Goal: Find specific page/section: Find specific page/section

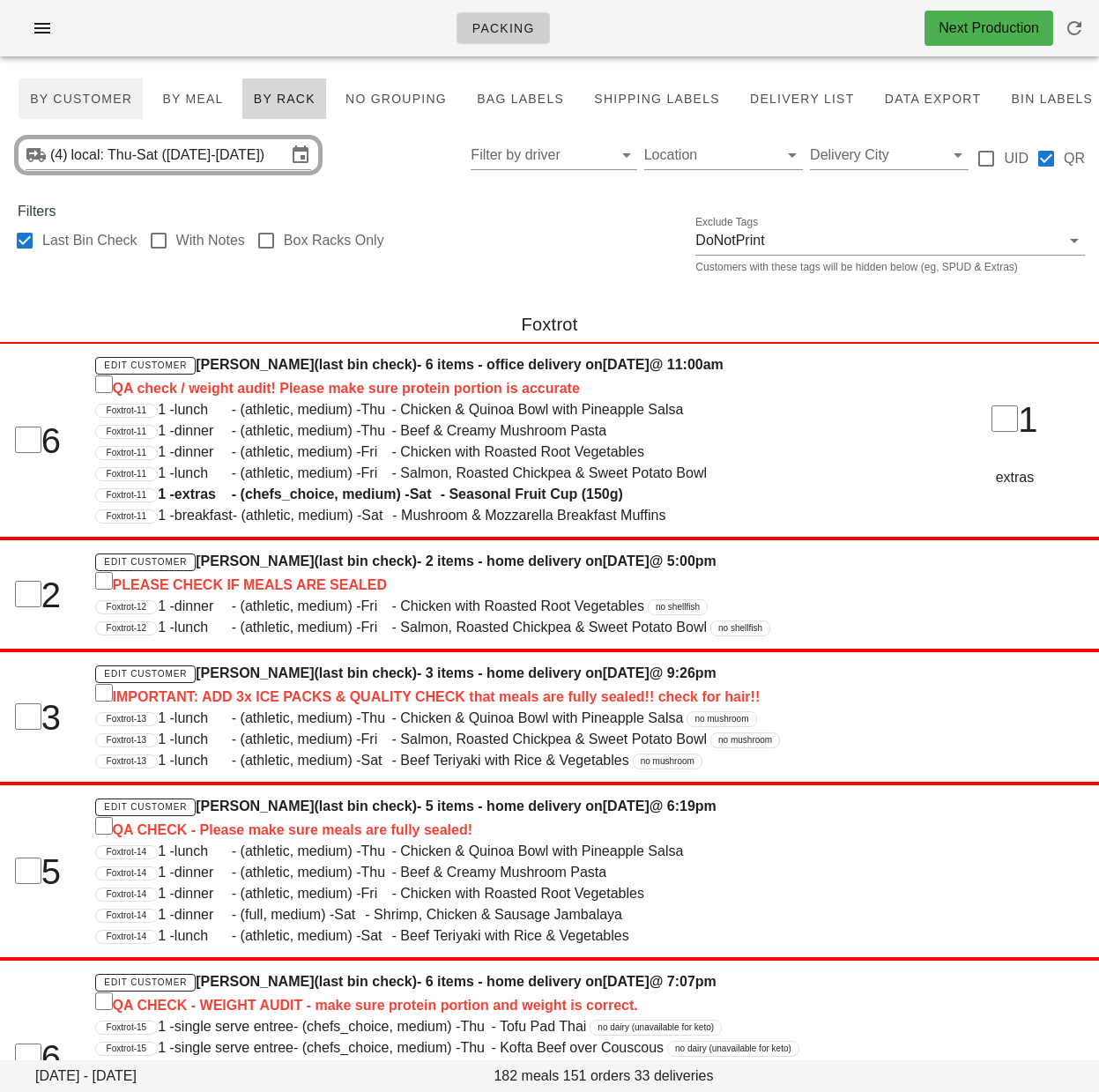
click at [301, 306] on div "Foxtrot" at bounding box center [550, 324] width 1099 height 57
click at [71, 101] on span "By Customer" at bounding box center [80, 99] width 103 height 14
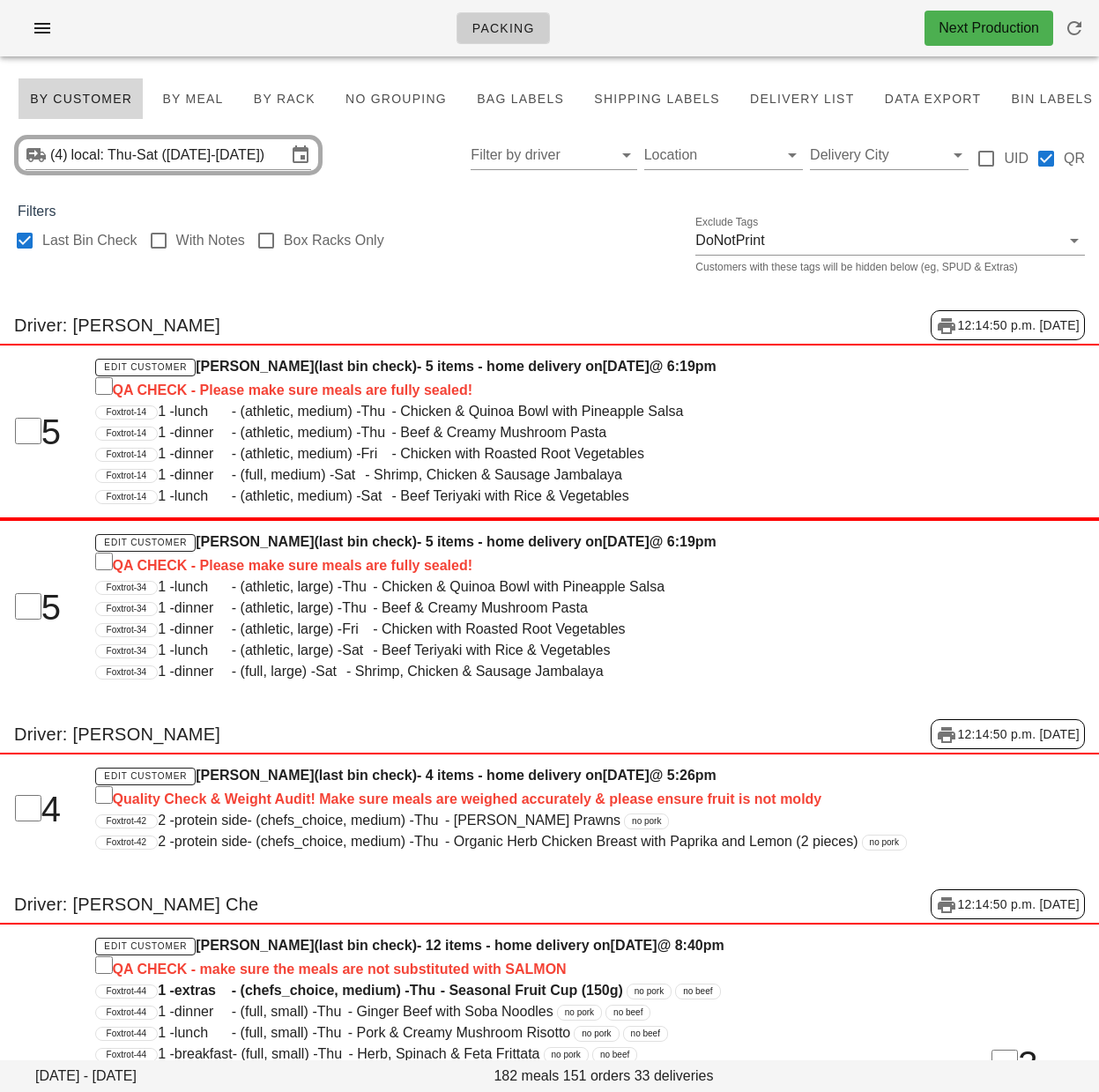
click at [28, 237] on div at bounding box center [24, 241] width 30 height 30
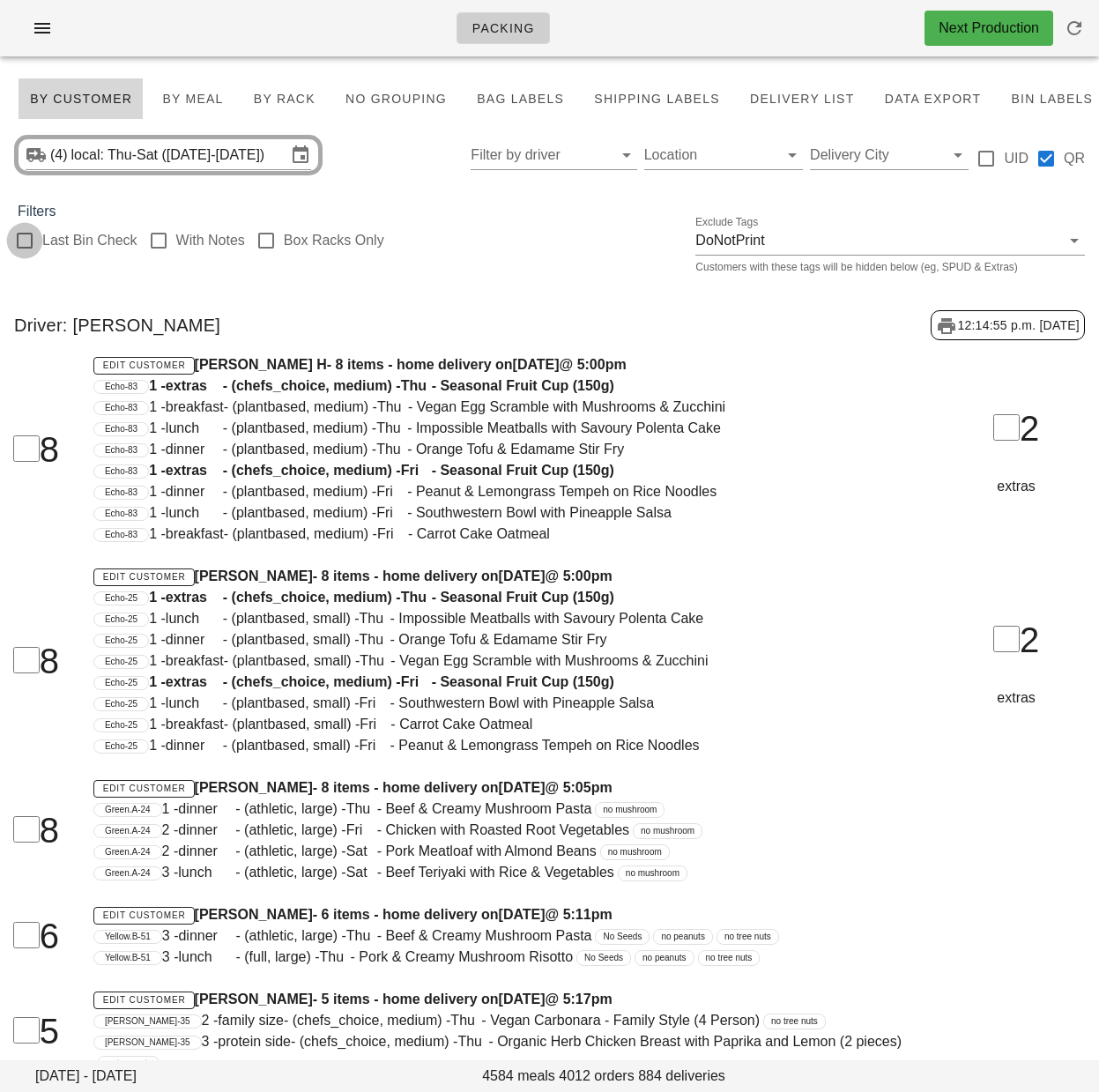
checkbox input "false"
click at [422, 170] on div "(4) local: Thu-Sat (Sep 25-Sep 27) Filter by driver Location Delivery City UID …" at bounding box center [550, 154] width 1099 height 57
click at [555, 159] on input "Filter by driver" at bounding box center [539, 155] width 138 height 28
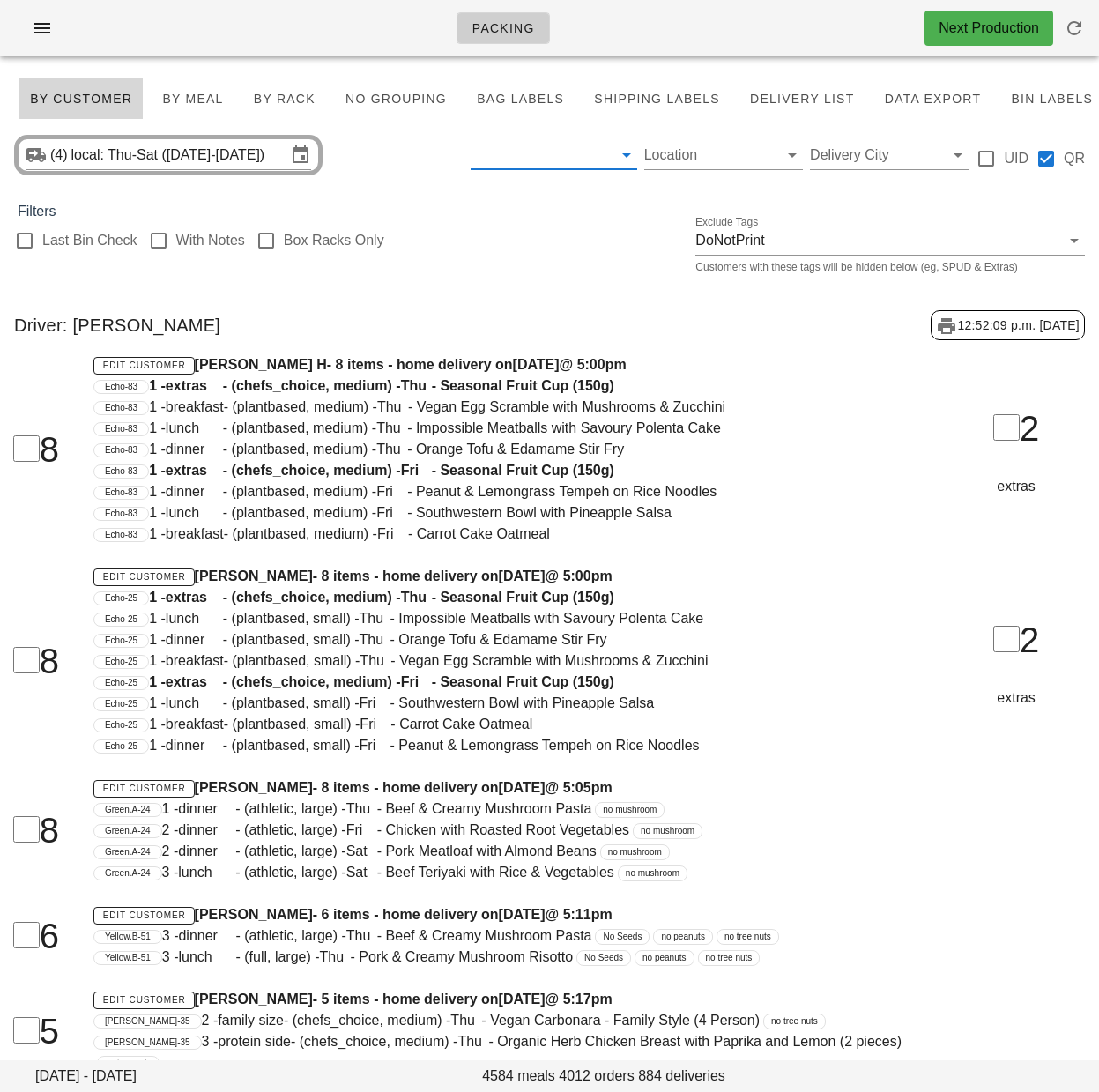
click at [547, 161] on input "text" at bounding box center [539, 155] width 138 height 28
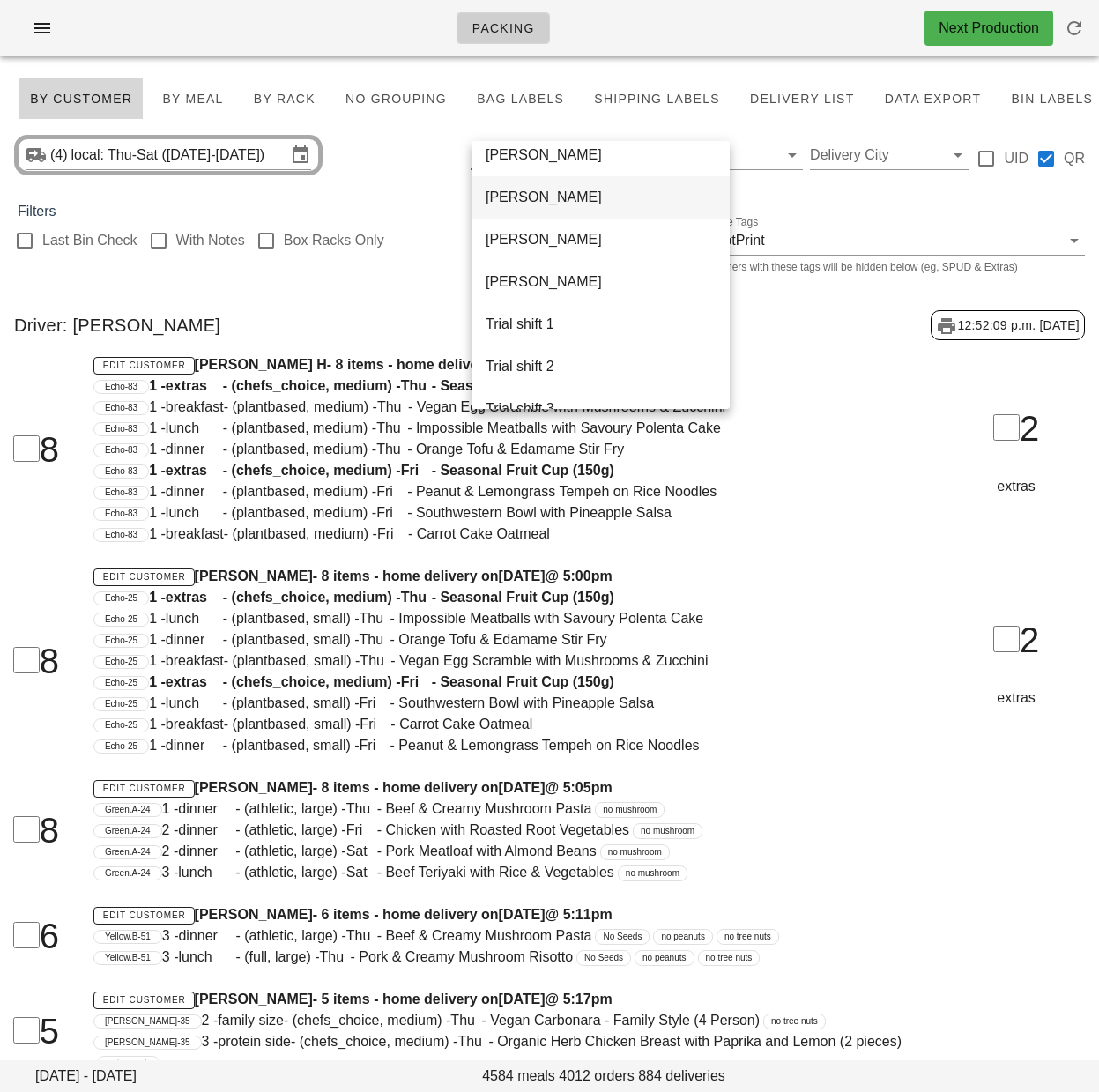
scroll to position [1142, 0]
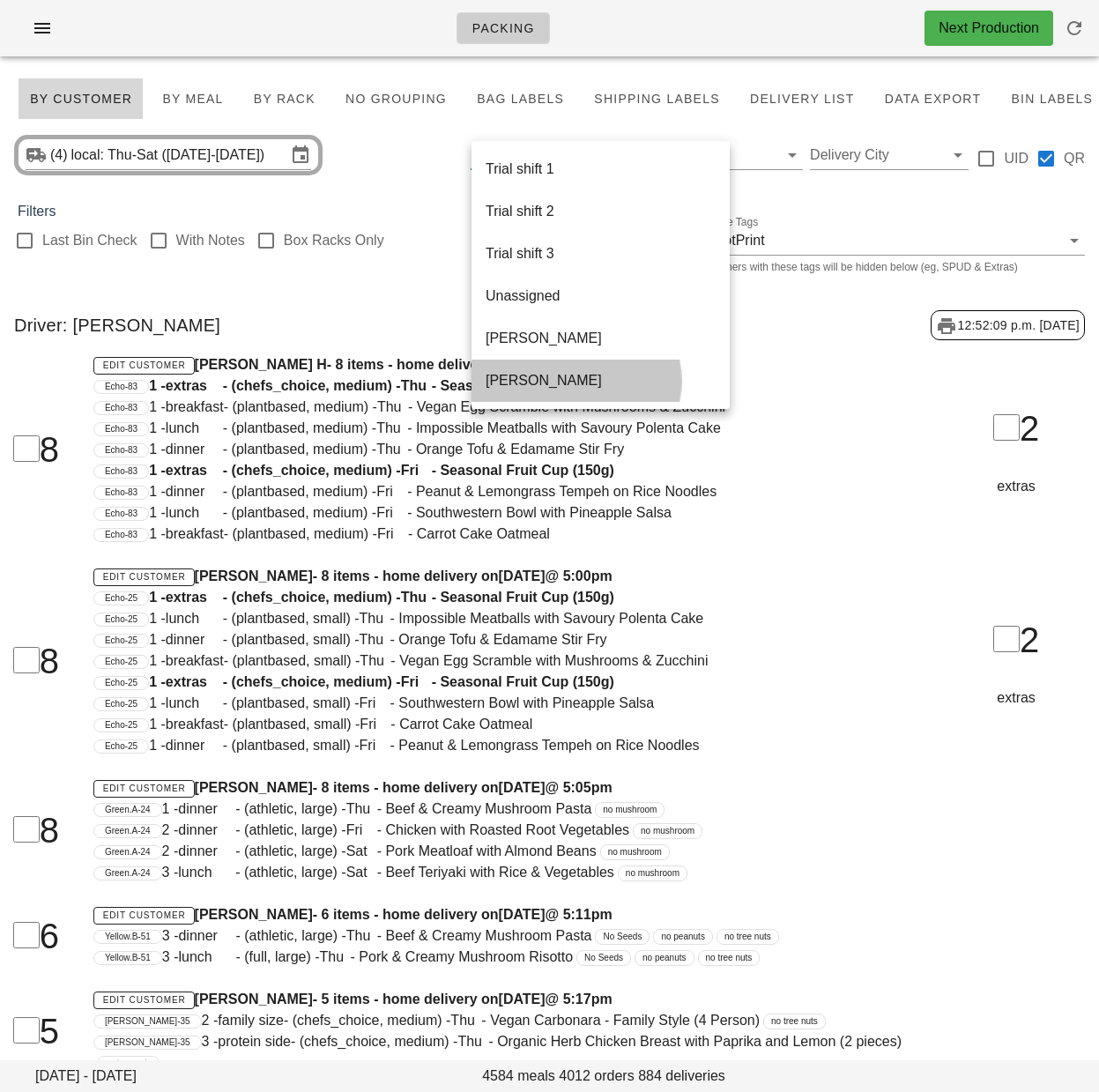
click at [558, 380] on div "[PERSON_NAME]" at bounding box center [600, 380] width 230 height 17
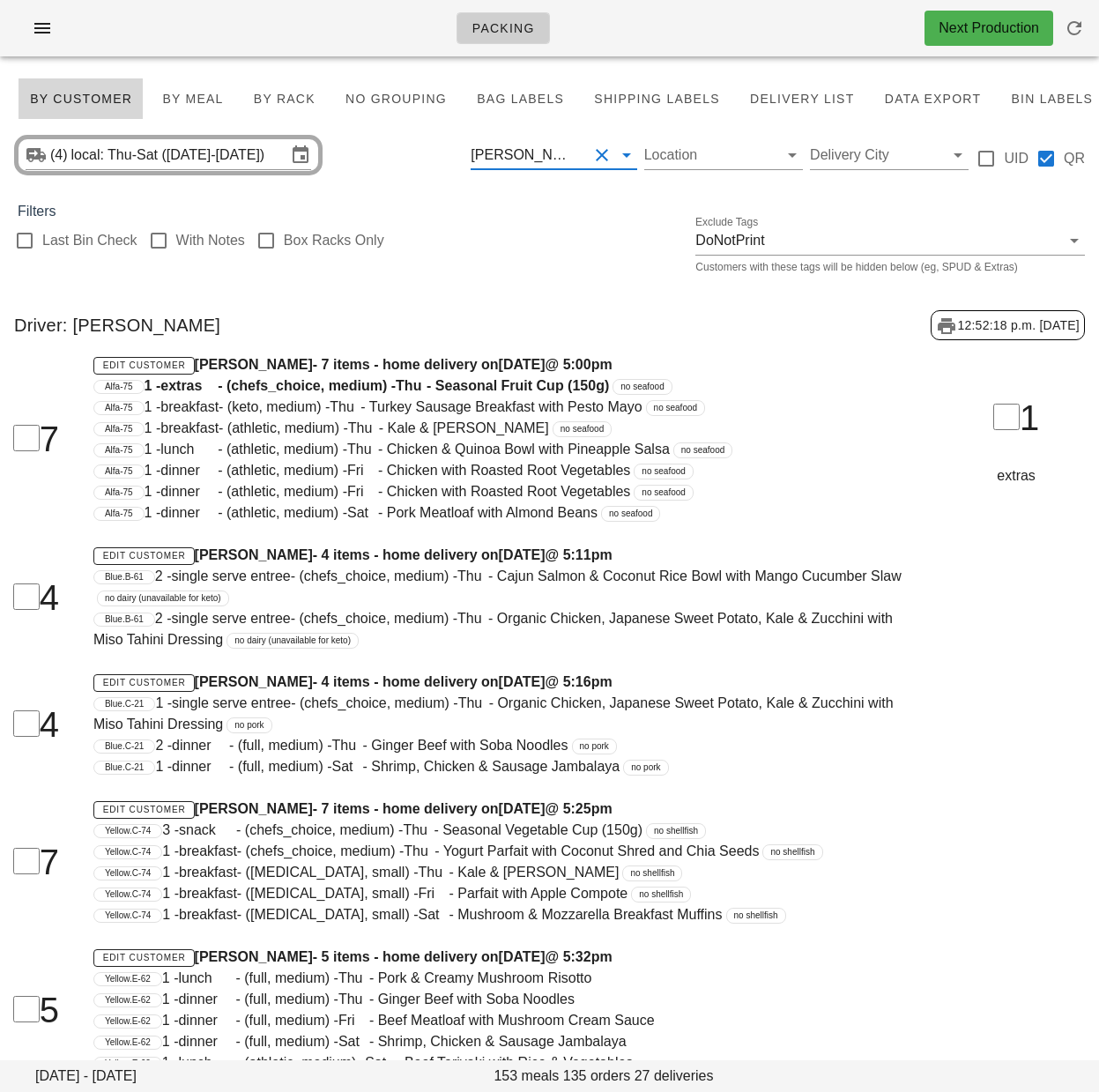
click at [546, 159] on div "[PERSON_NAME]" at bounding box center [523, 154] width 105 height 16
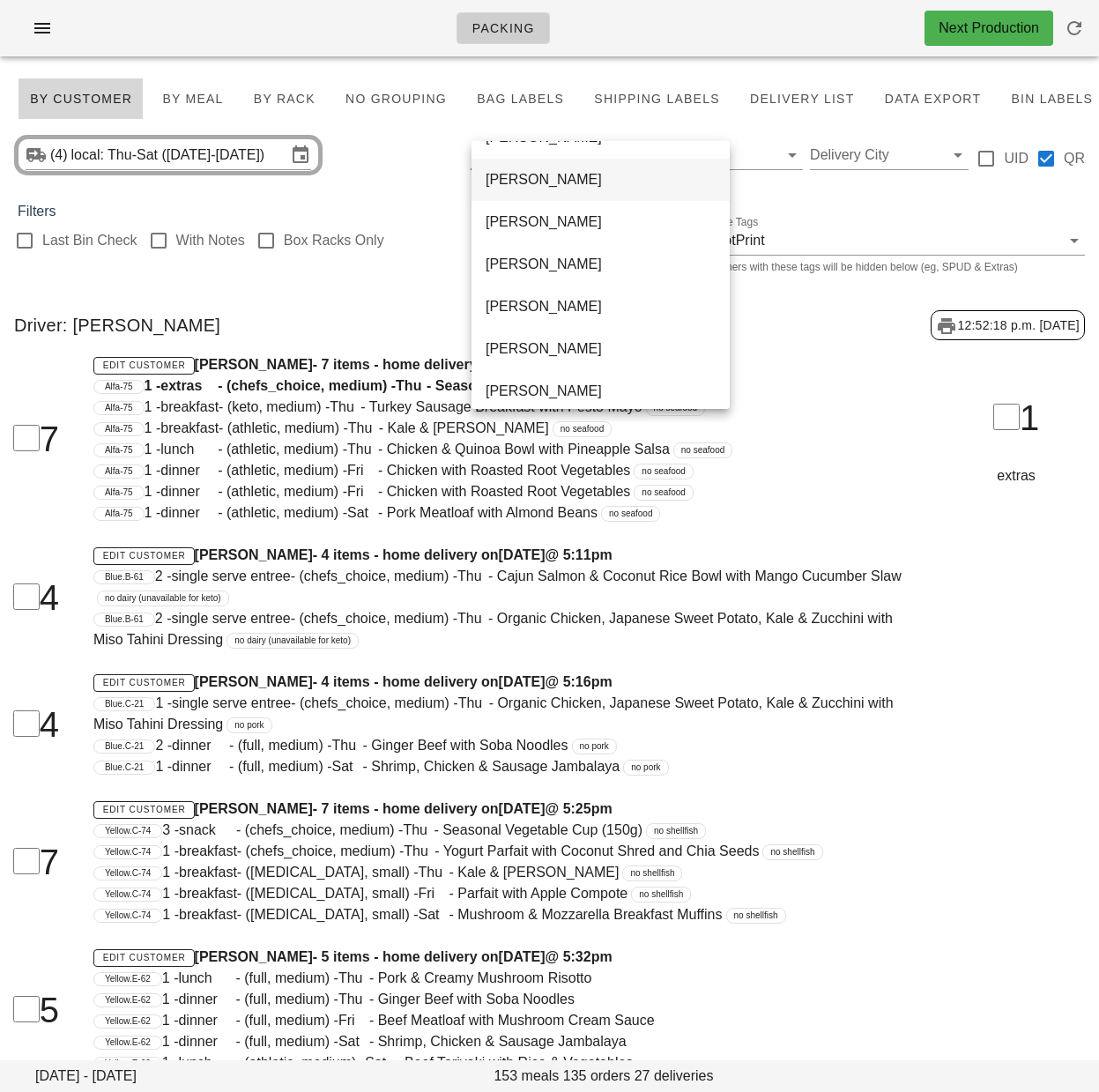
scroll to position [560, 0]
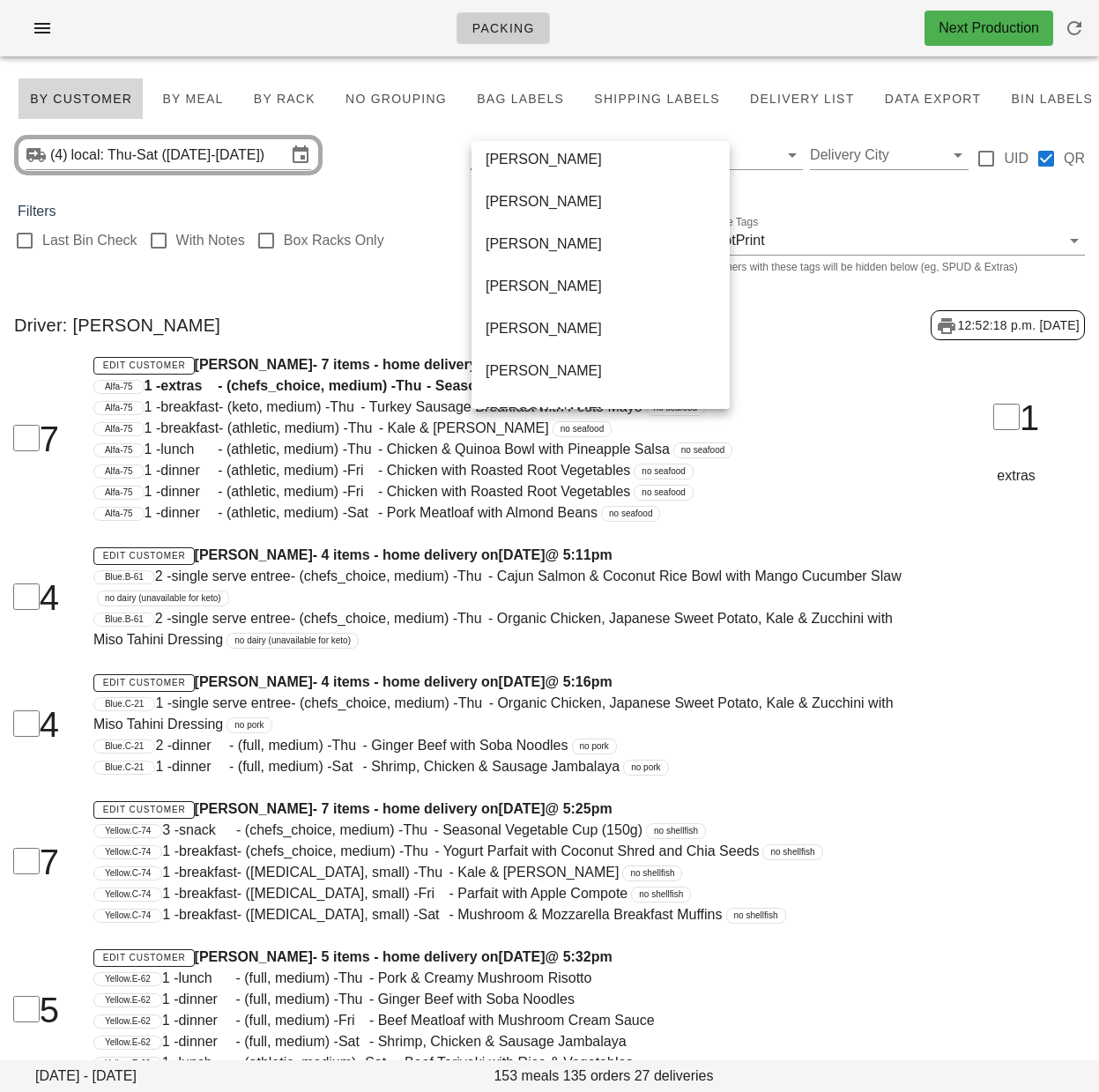
click at [555, 207] on div "[PERSON_NAME]" at bounding box center [600, 202] width 230 height 17
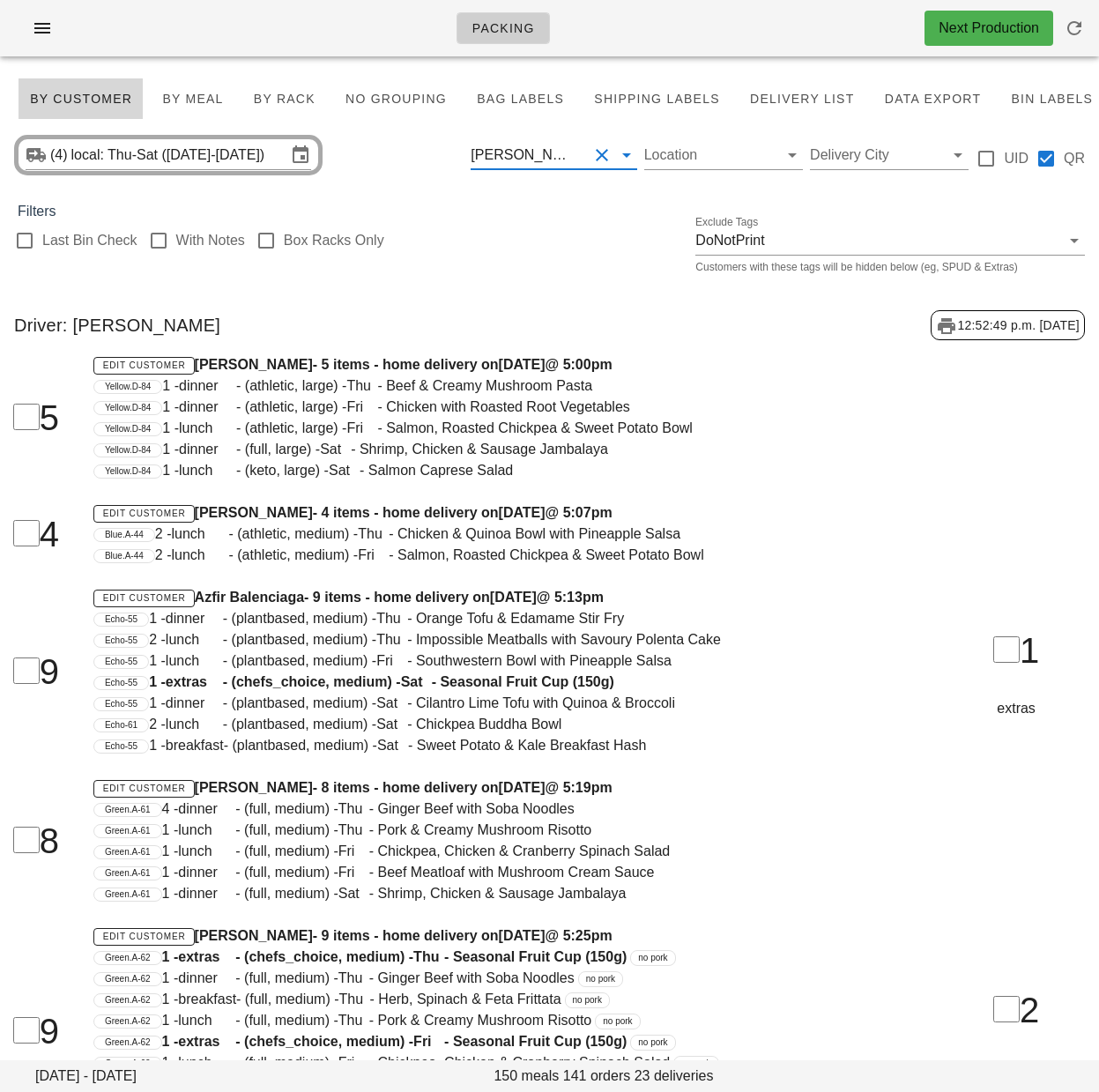
click at [523, 157] on div "[PERSON_NAME]" at bounding box center [523, 154] width 105 height 16
click at [534, 155] on div "[PERSON_NAME]" at bounding box center [523, 154] width 105 height 16
click at [562, 228] on div "Last Bin Check With Notes Box Racks Only Exclude Tags DoNotPrint Customers with…" at bounding box center [550, 250] width 1099 height 57
click at [579, 163] on input "text" at bounding box center [583, 155] width 8 height 28
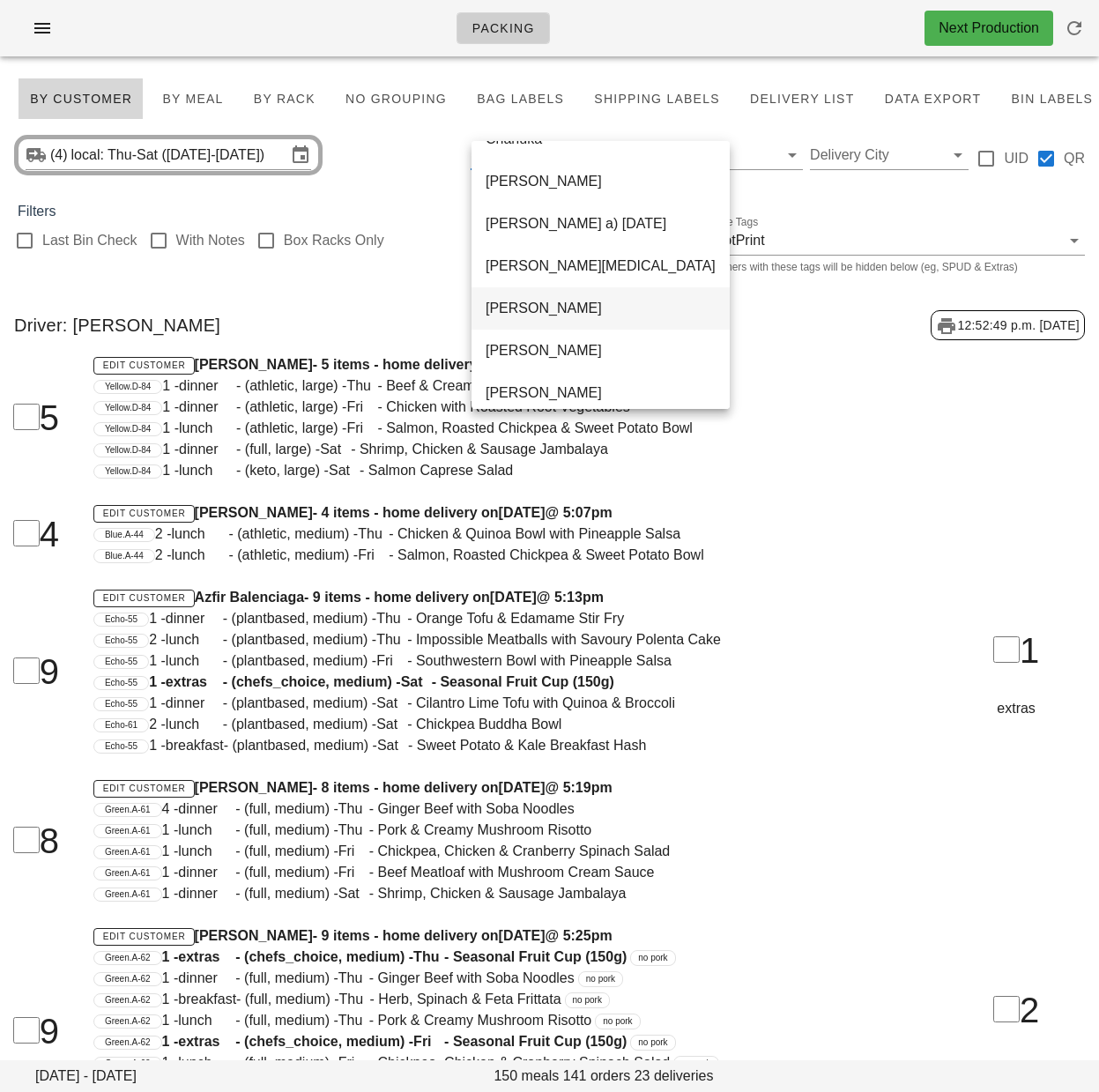
scroll to position [252, 0]
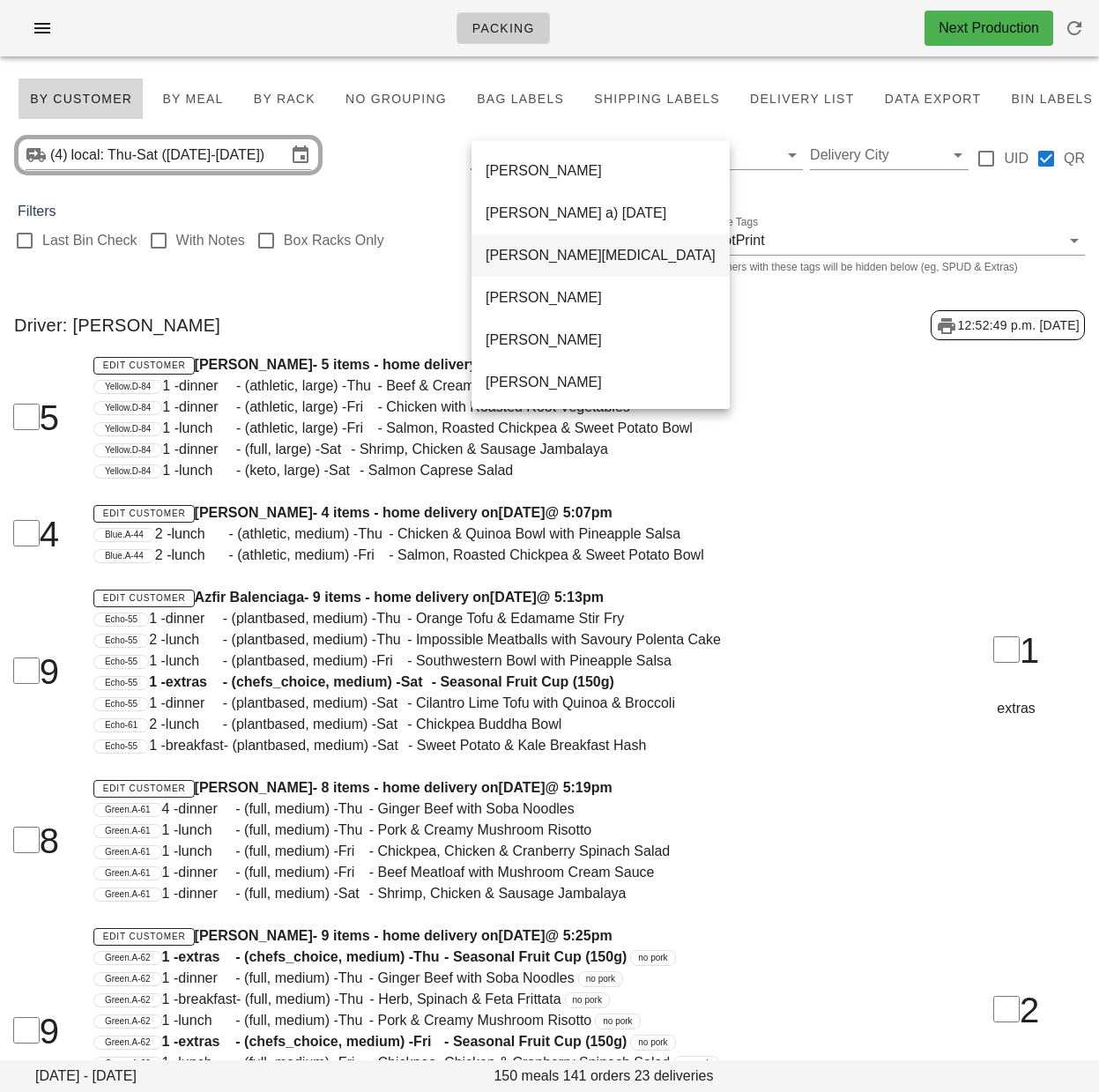
click at [549, 265] on div "[PERSON_NAME][MEDICAL_DATA]" at bounding box center [600, 255] width 230 height 38
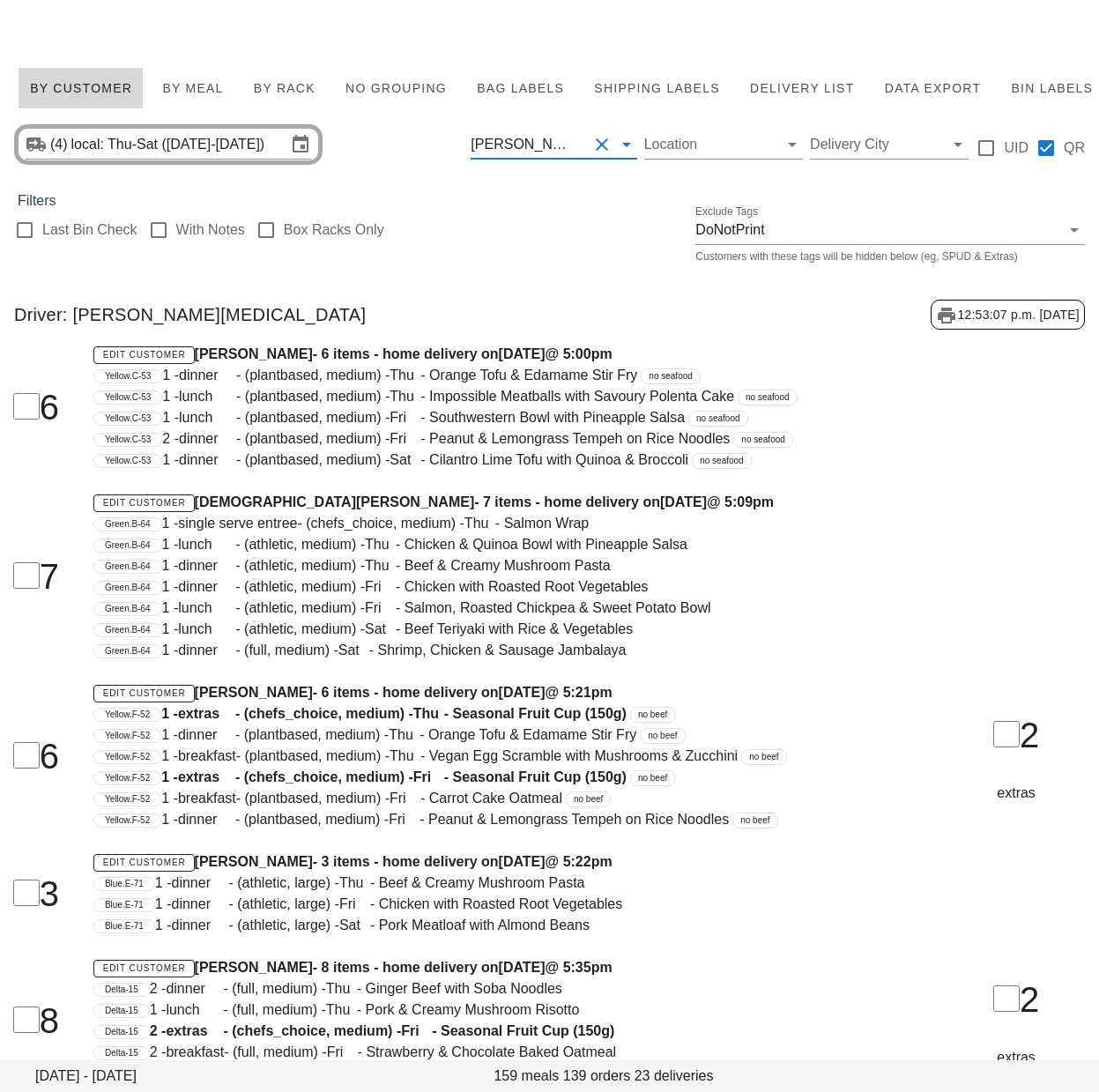
scroll to position [13, 0]
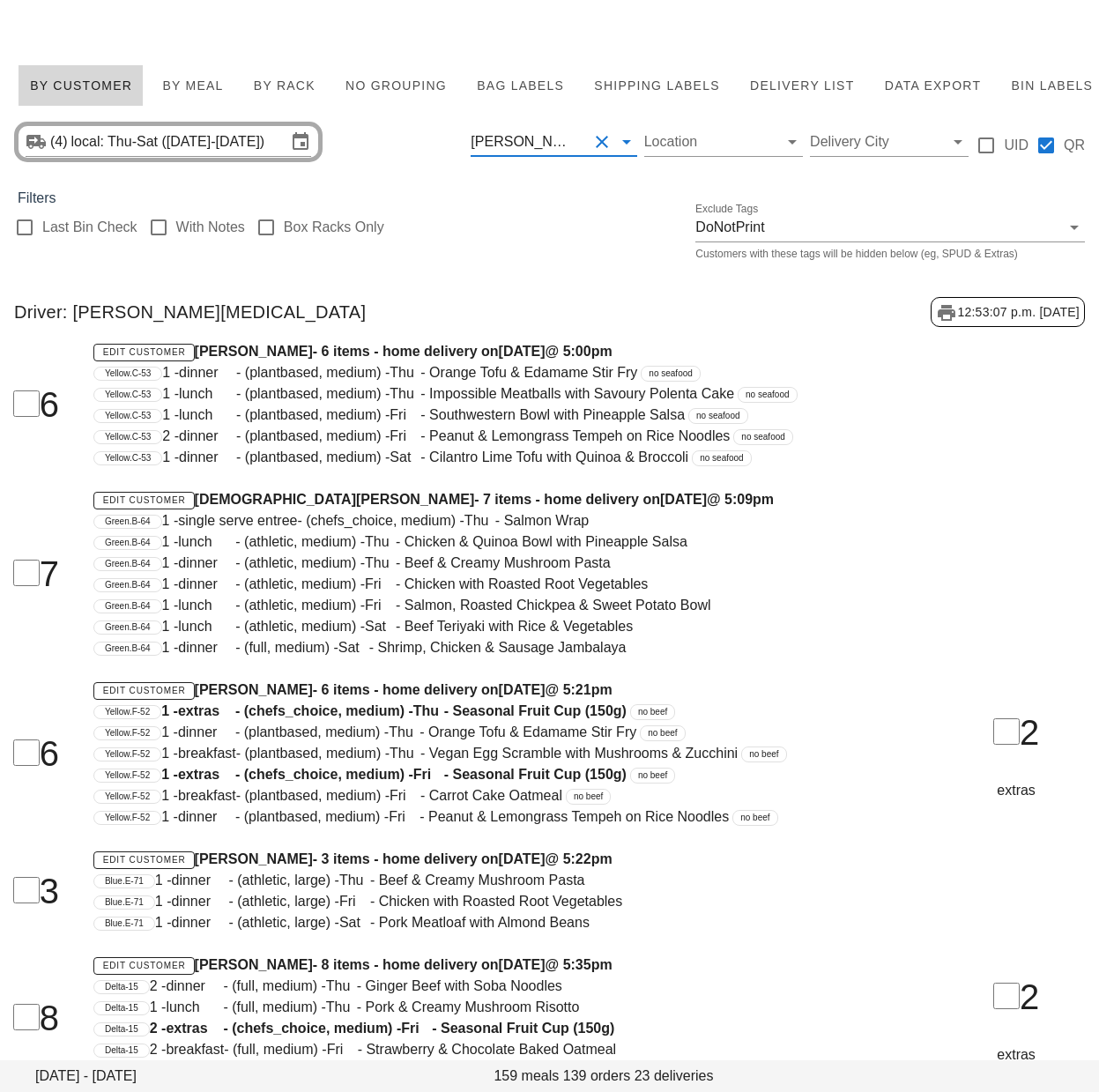
click at [579, 141] on input "text" at bounding box center [583, 141] width 8 height 28
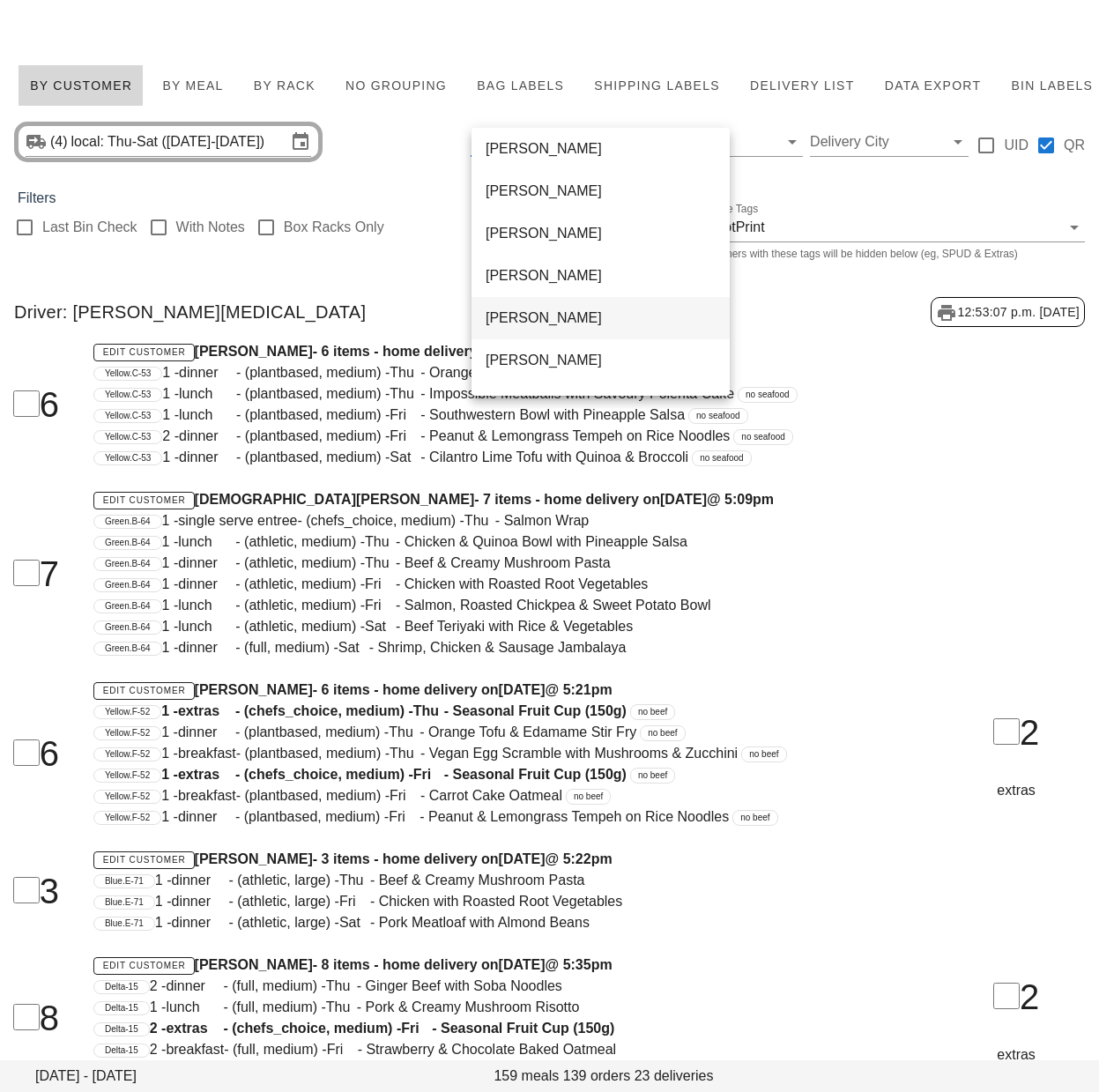
scroll to position [526, 0]
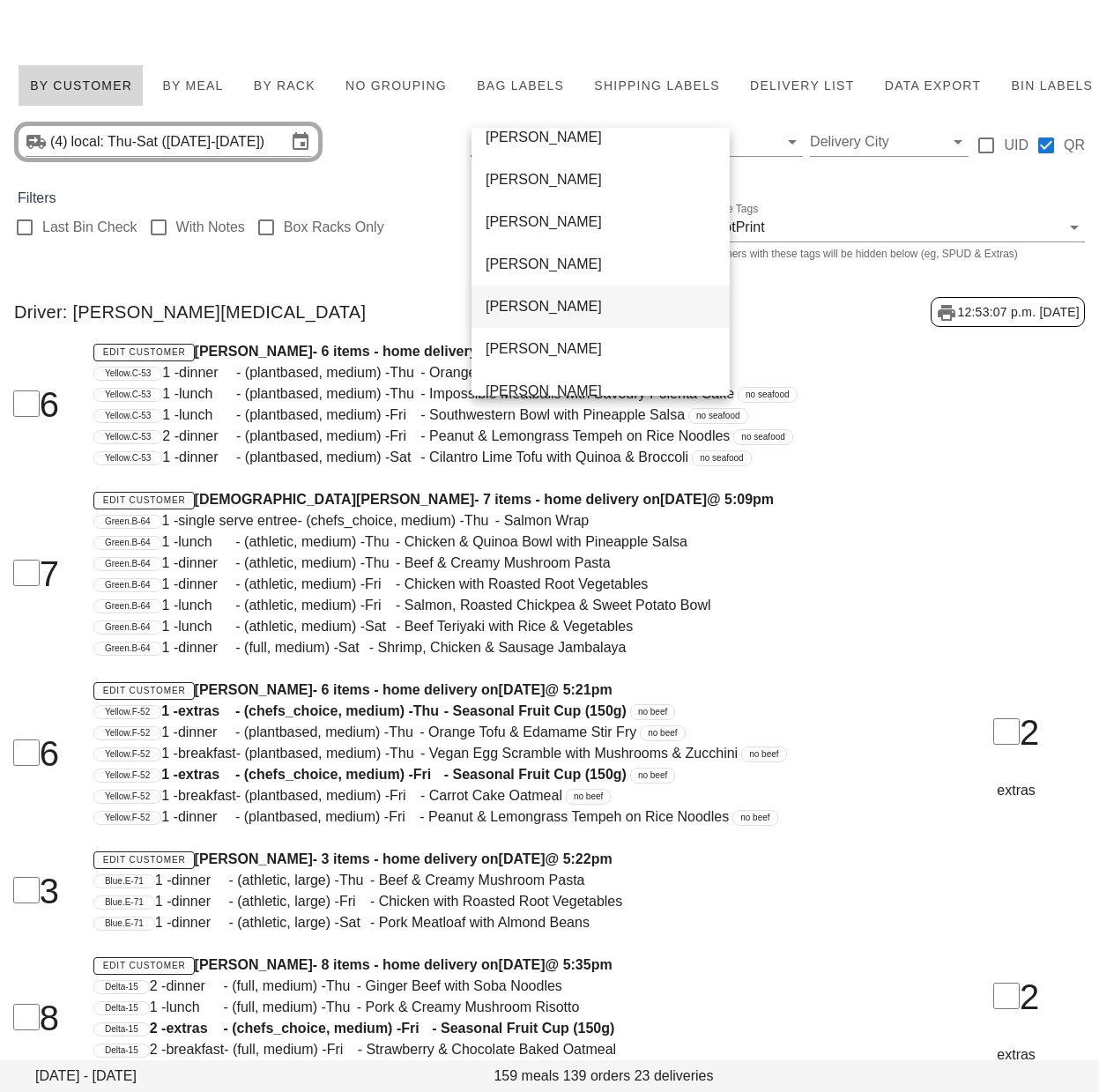
click at [542, 300] on div "[PERSON_NAME]" at bounding box center [600, 306] width 230 height 17
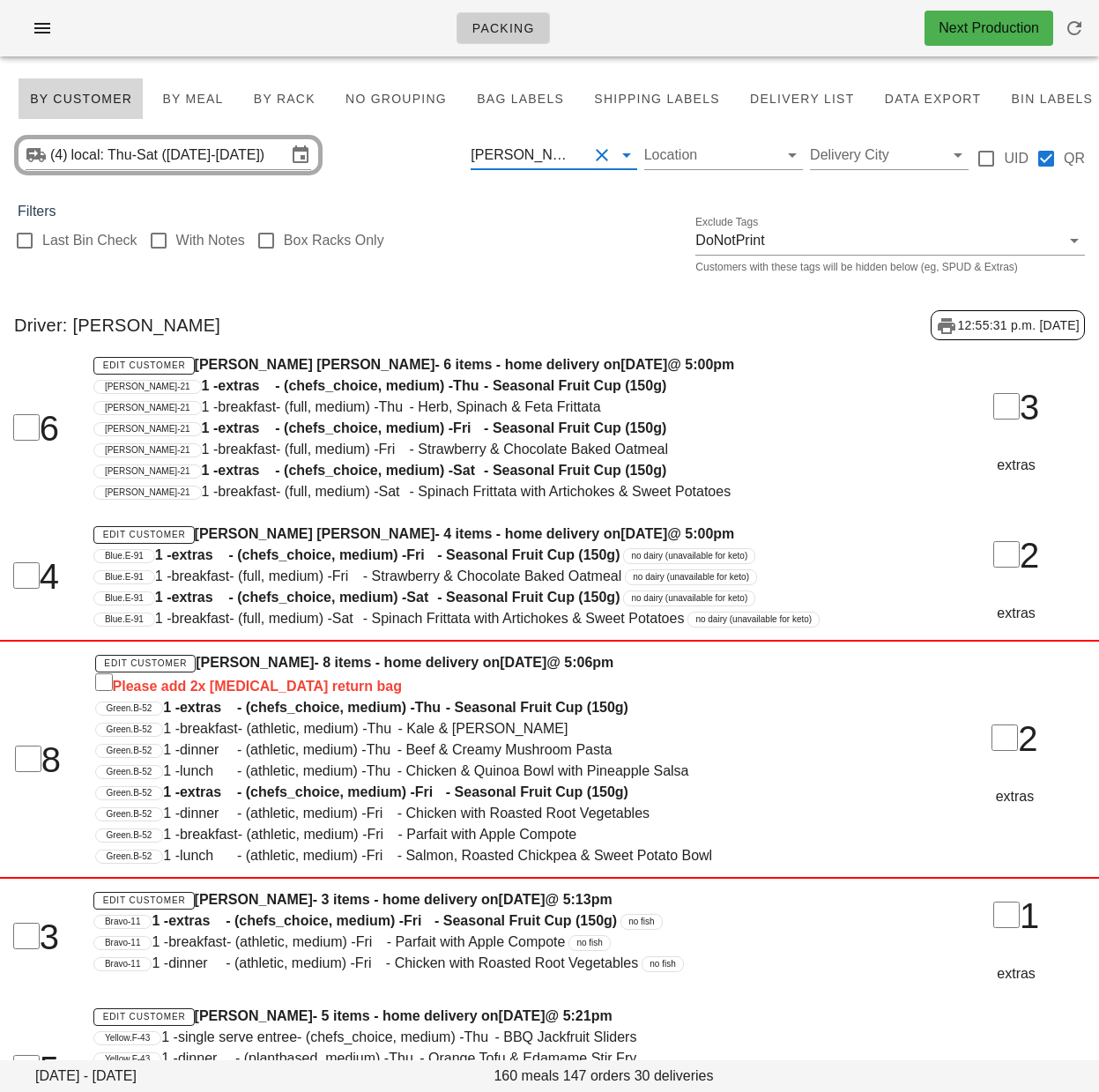
click at [597, 156] on button "Clear Filter by driver" at bounding box center [602, 154] width 21 height 21
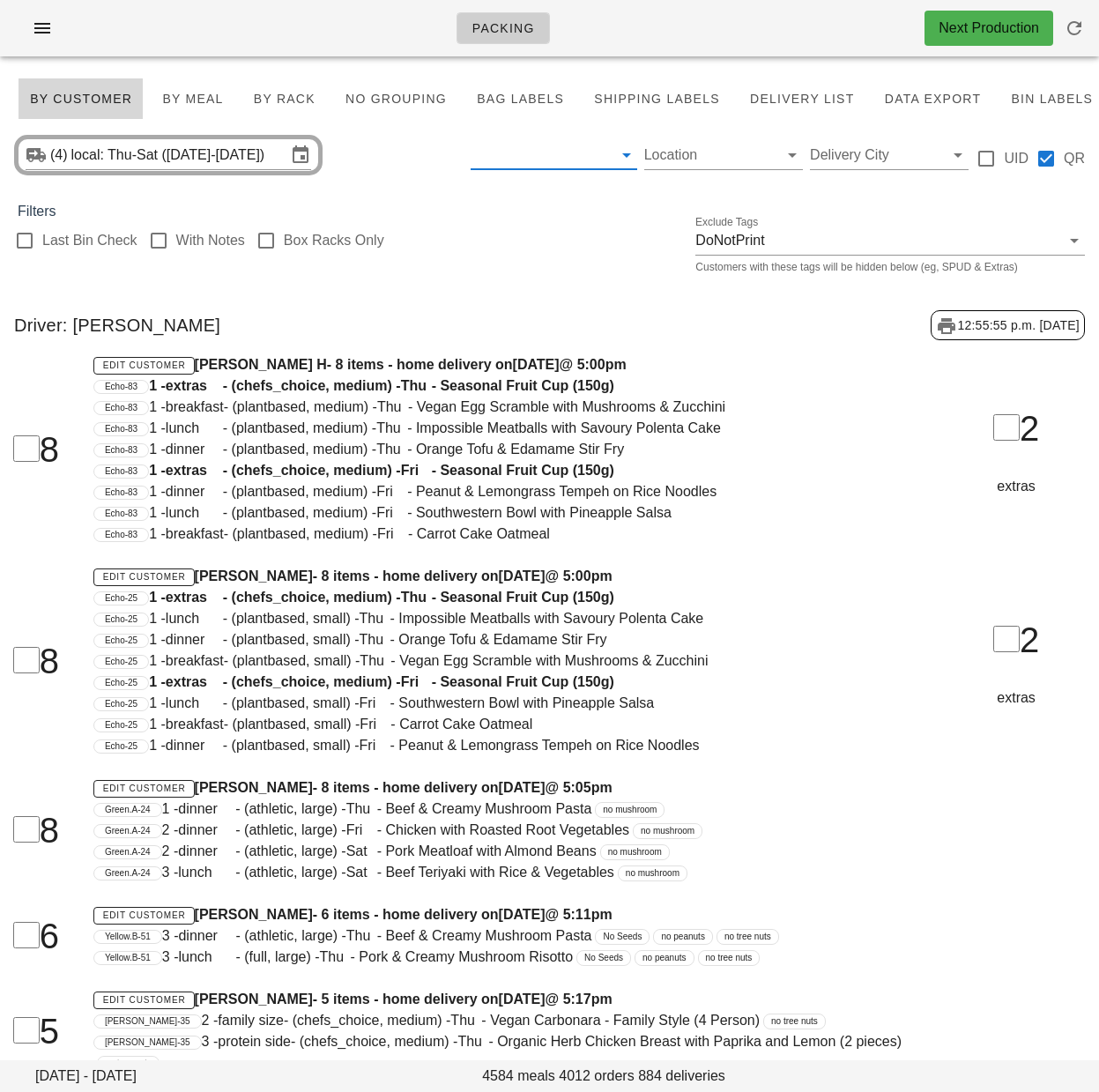
click at [538, 161] on input "text" at bounding box center [539, 155] width 138 height 28
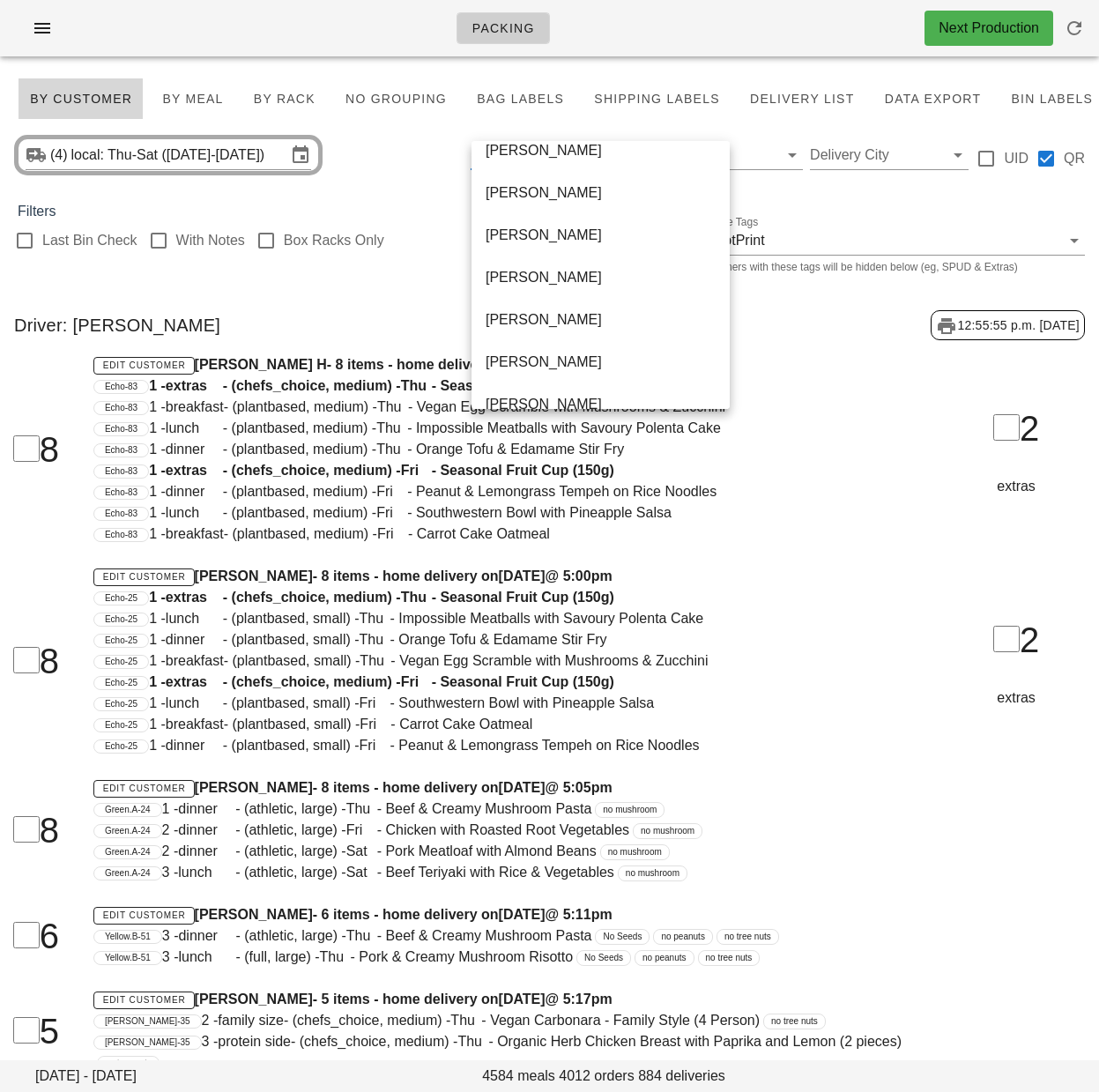
scroll to position [1142, 0]
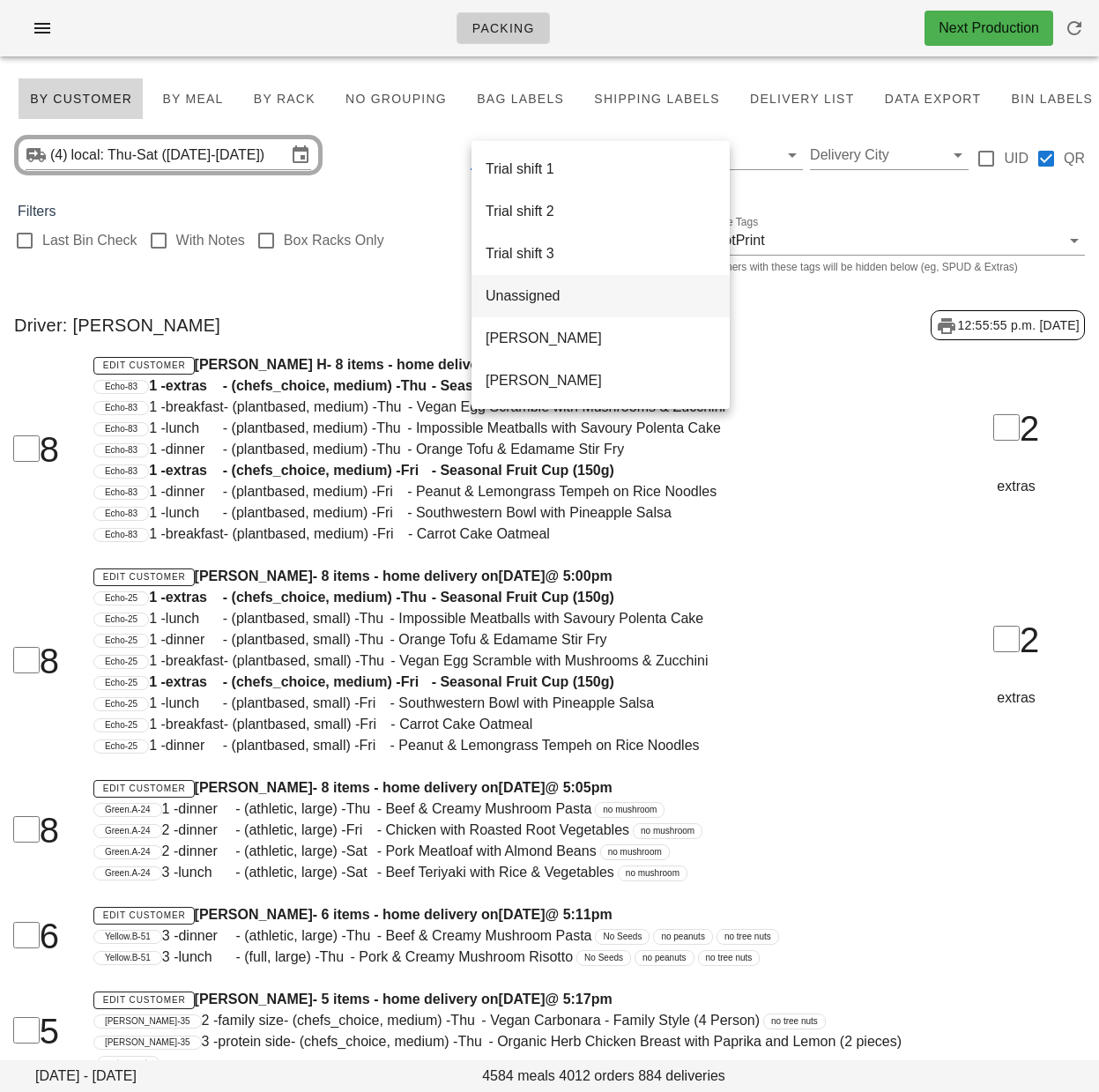
click at [560, 303] on div "Unassigned" at bounding box center [600, 296] width 230 height 17
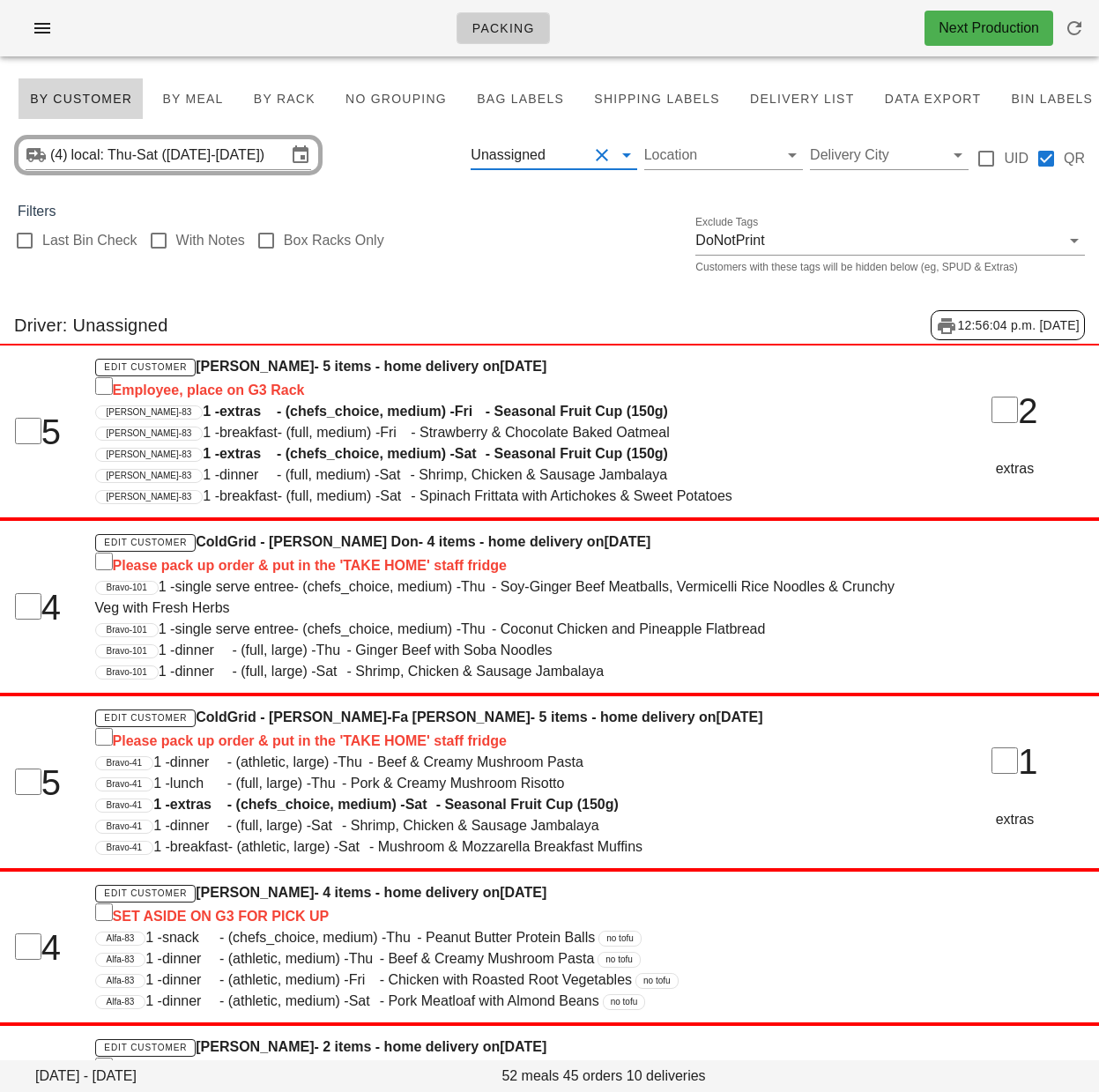
click at [599, 153] on button "Clear Filter by driver" at bounding box center [602, 154] width 21 height 21
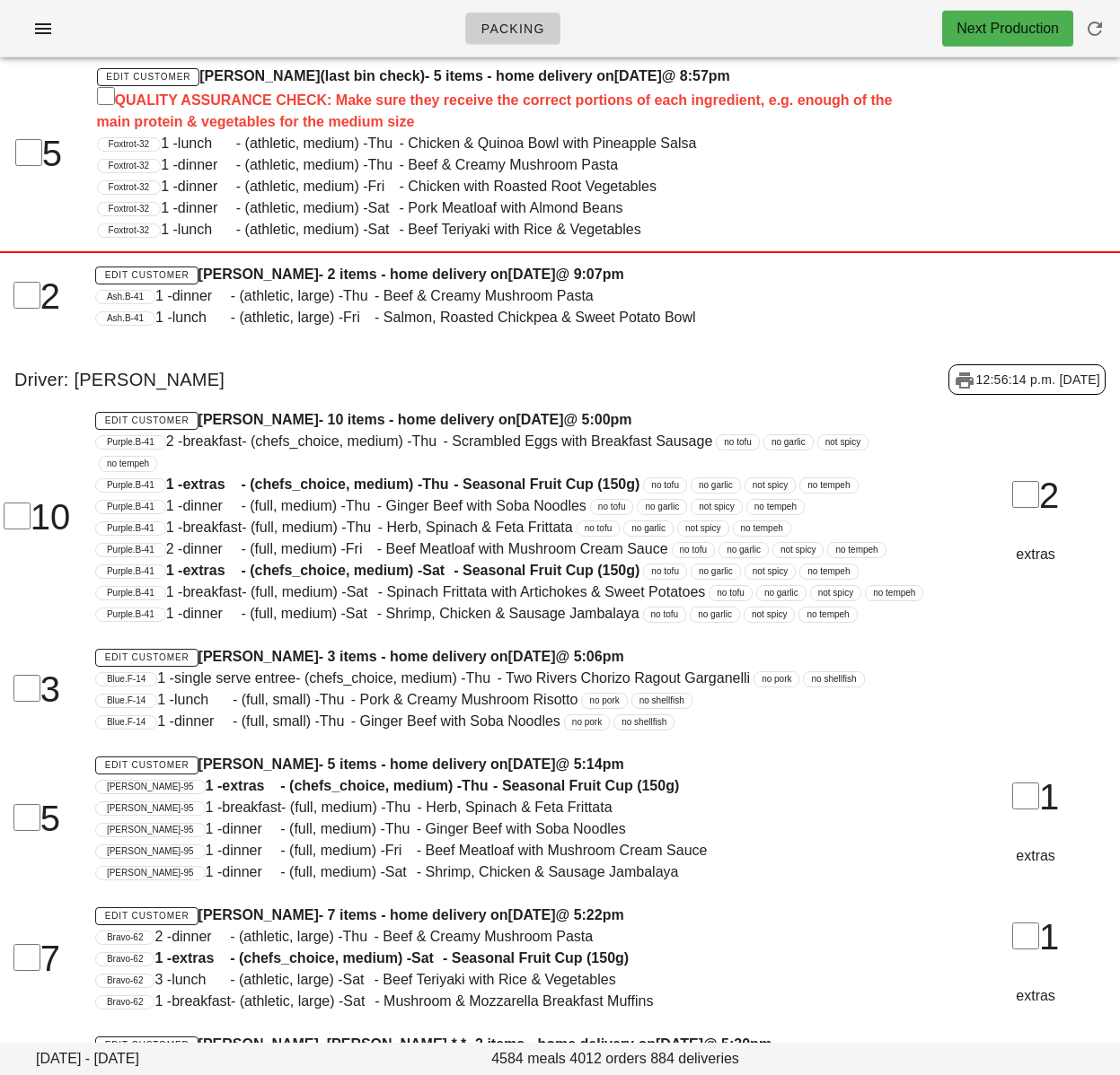
scroll to position [85700, 0]
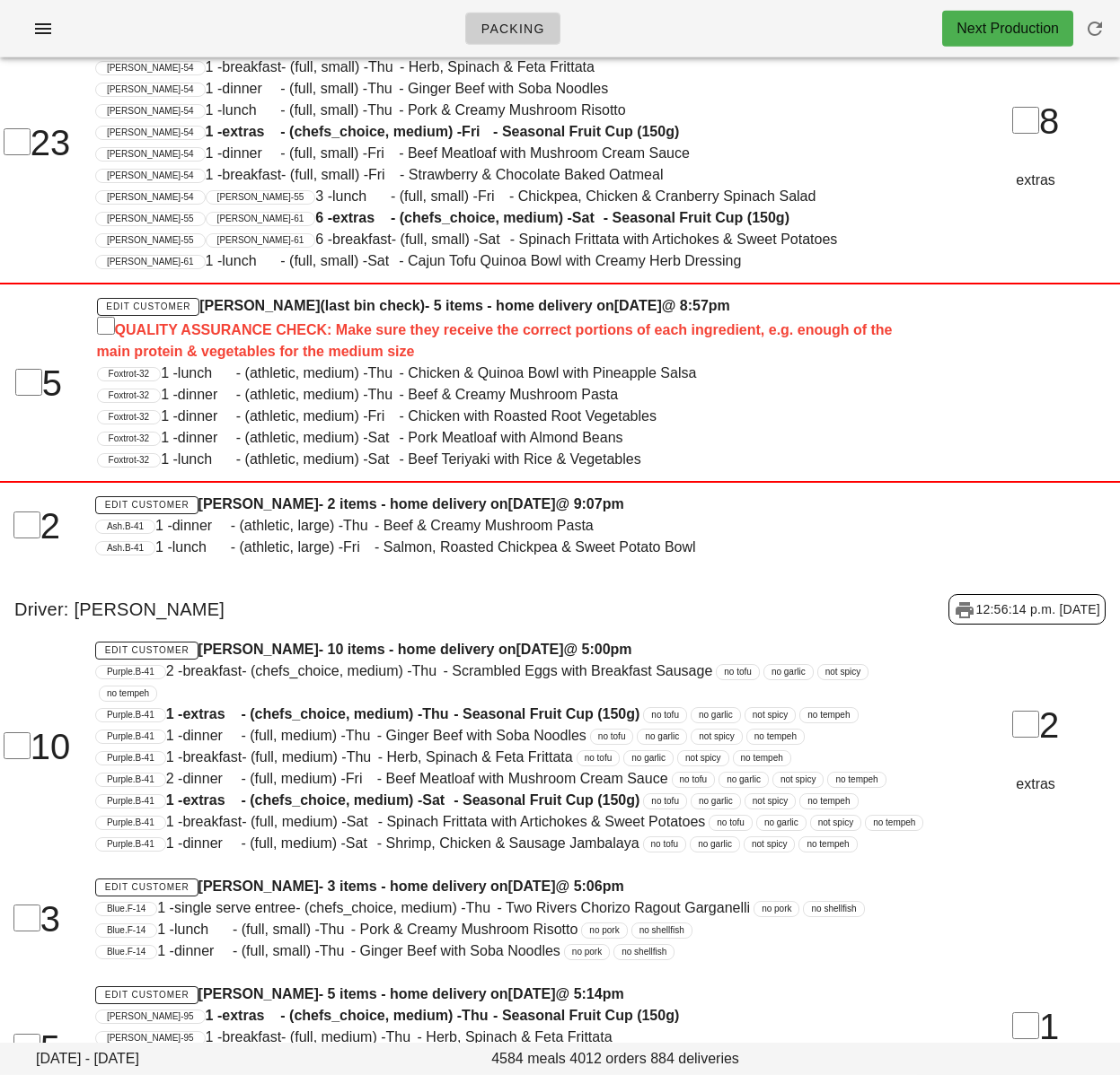
drag, startPoint x: 235, startPoint y: 620, endPoint x: 91, endPoint y: 622, distance: 144.0
click at [78, 617] on div "Driver: [PERSON_NAME] 12:56:14 p.m. [DATE]" at bounding box center [560, 609] width 1120 height 60
copy div "[PERSON_NAME]"
